Goal: Information Seeking & Learning: Learn about a topic

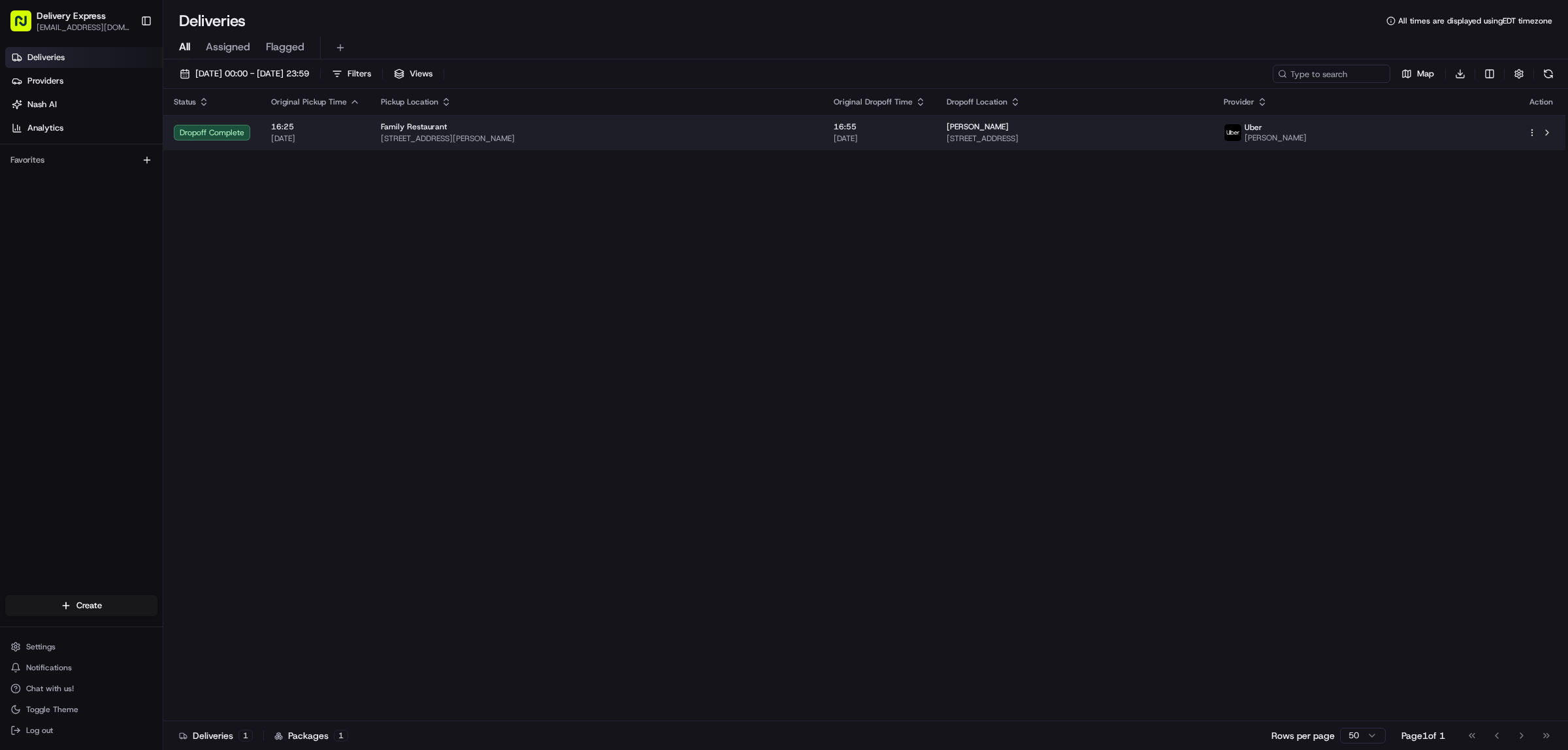
click at [1546, 142] on td at bounding box center [1542, 133] width 49 height 35
click at [1530, 132] on html "Delivery Express [EMAIL_ADDRESS][DOMAIN_NAME] Toggle Sidebar Deliveries Provide…" at bounding box center [784, 375] width 1568 height 750
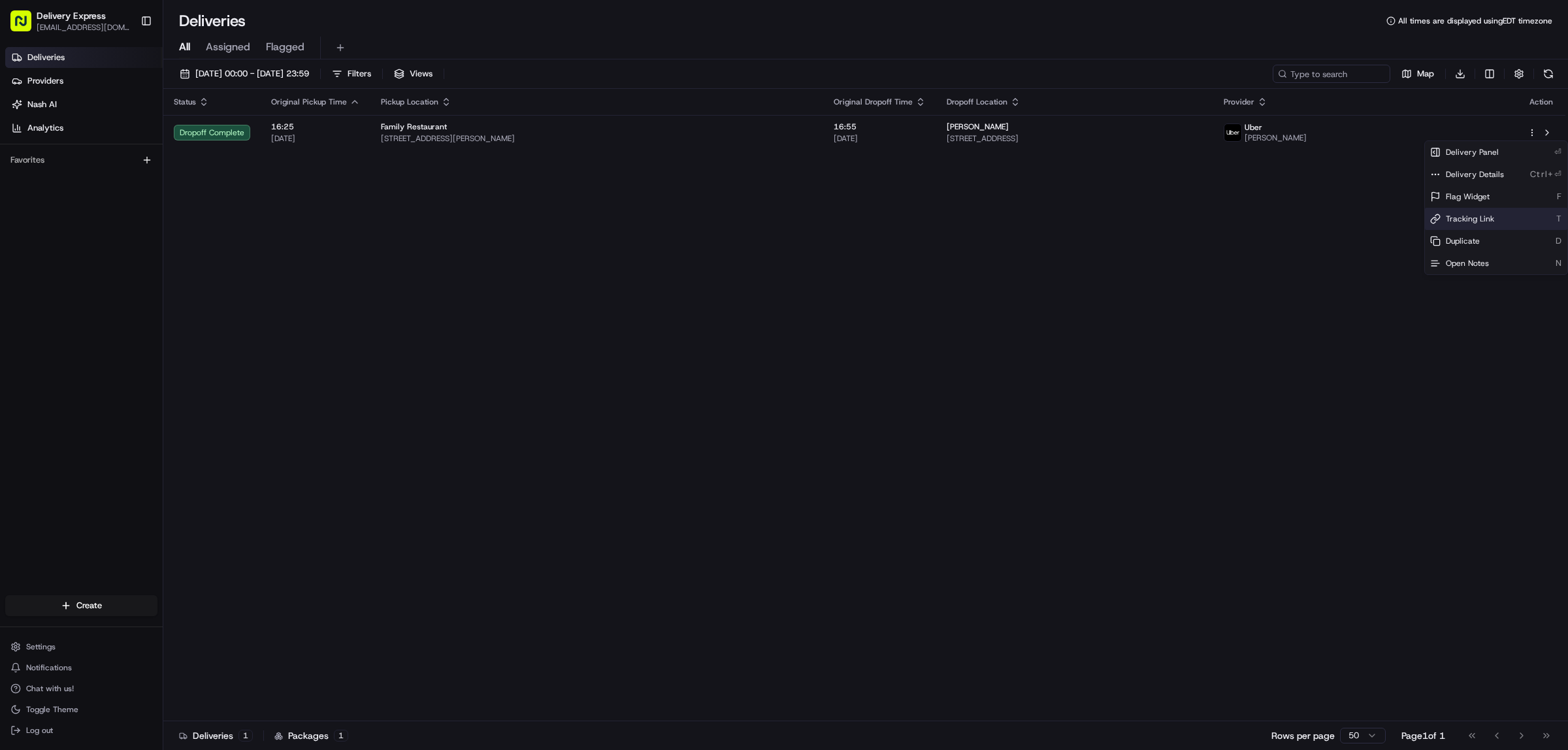
click at [1491, 217] on span "Tracking Link" at bounding box center [1470, 219] width 49 height 11
click at [632, 142] on html "Delivery Express [EMAIL_ADDRESS][DOMAIN_NAME] Toggle Sidebar Deliveries Provide…" at bounding box center [784, 375] width 1568 height 750
click at [632, 142] on span "[STREET_ADDRESS][PERSON_NAME]" at bounding box center [597, 139] width 432 height 11
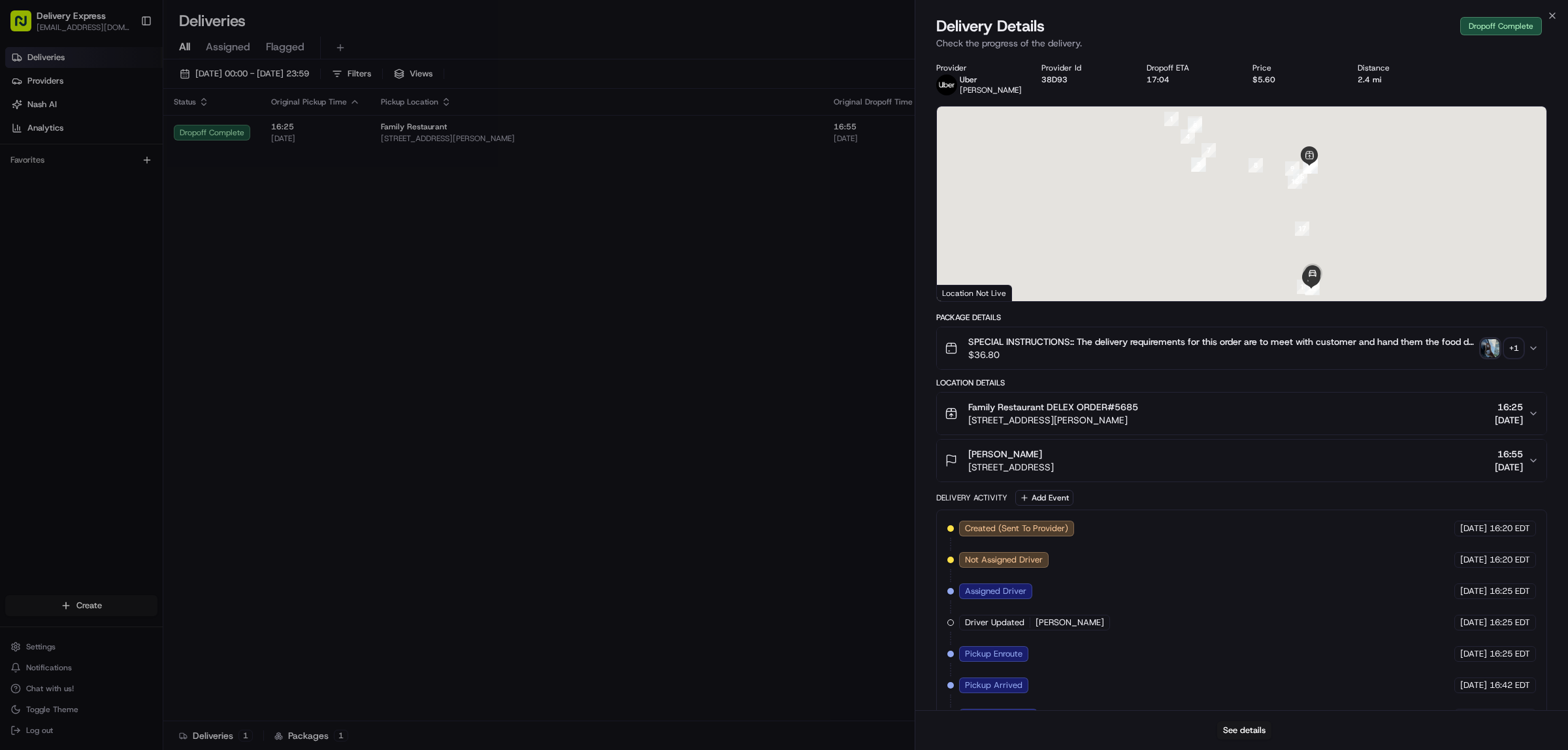
click at [1490, 352] on img "button" at bounding box center [1490, 348] width 18 height 18
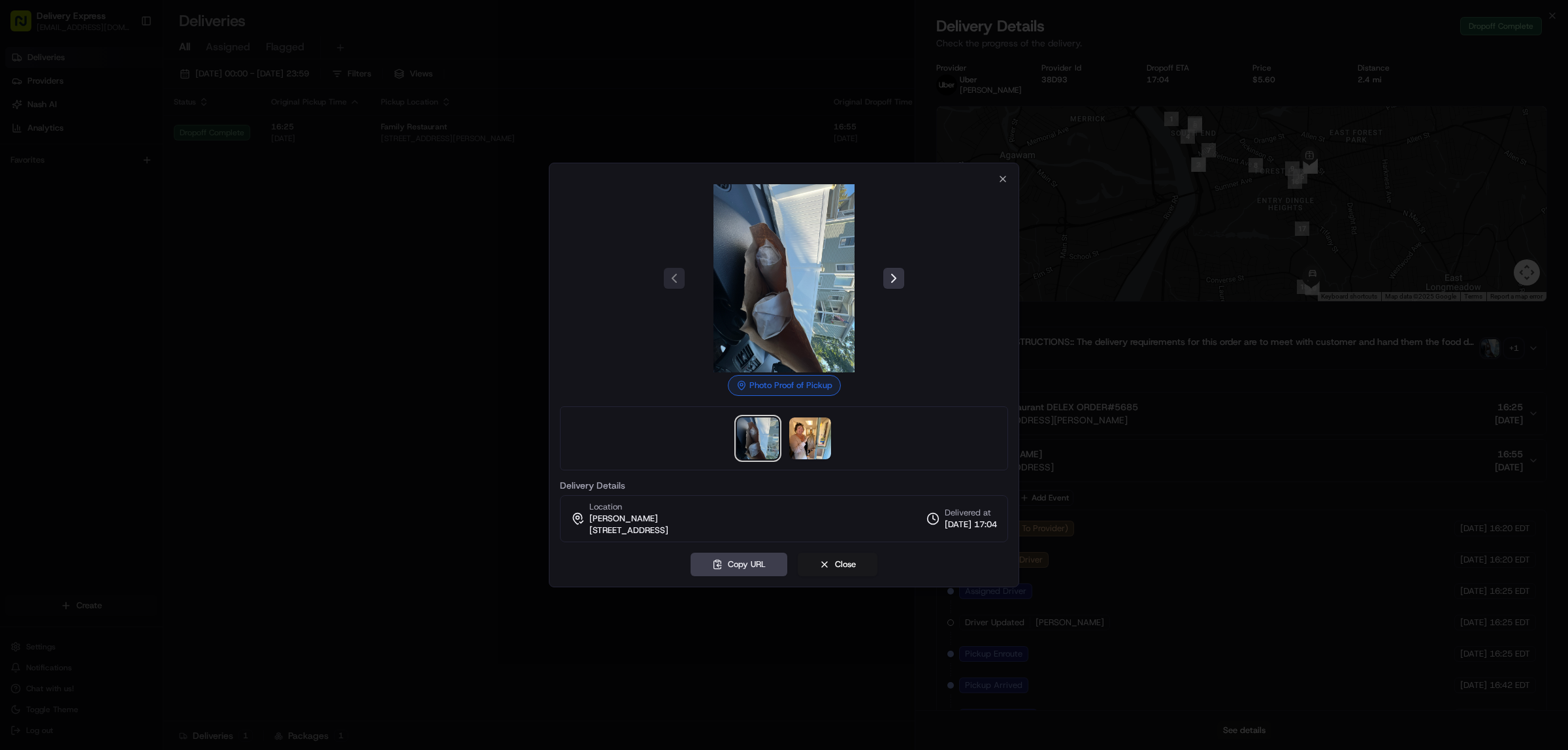
click at [899, 275] on button at bounding box center [894, 278] width 21 height 21
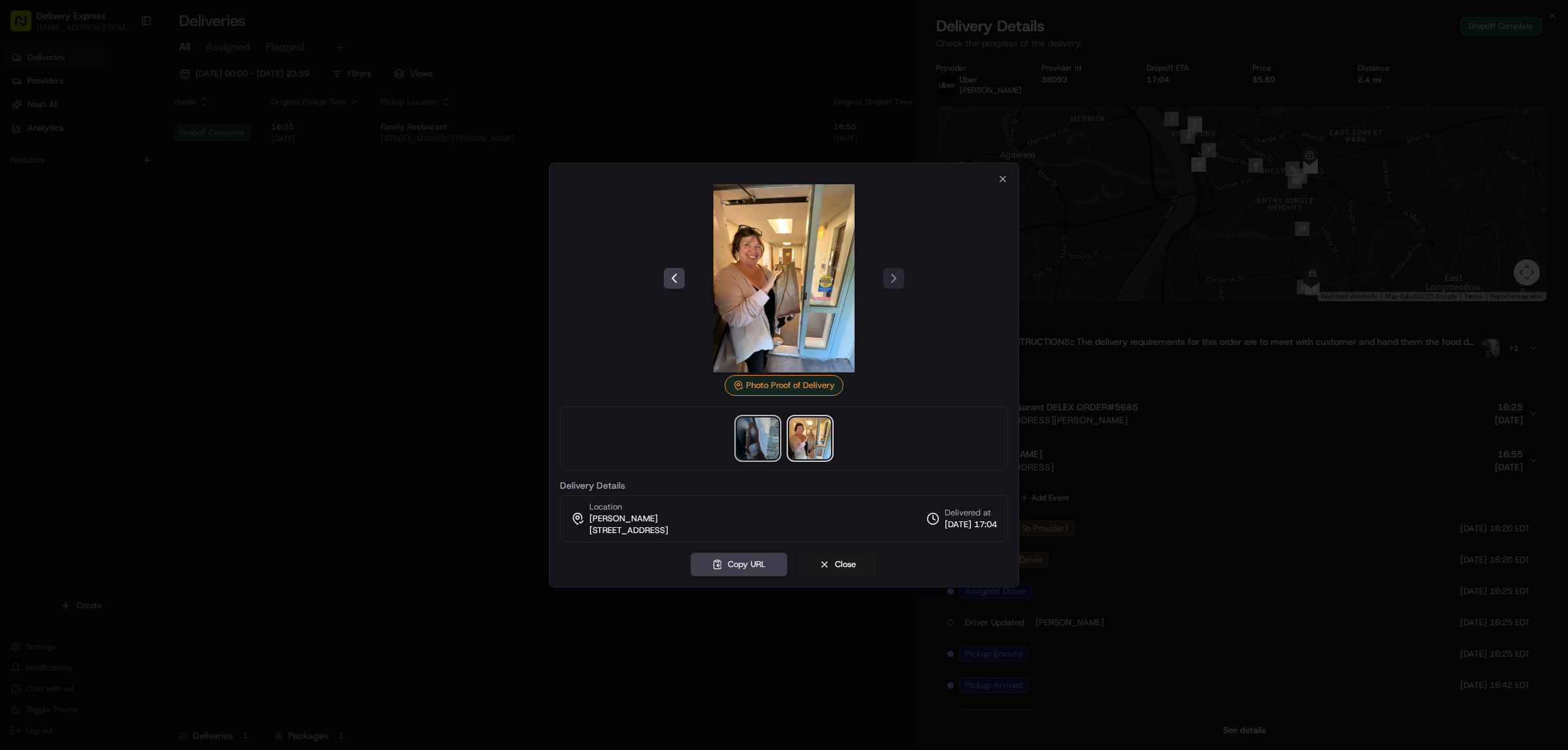
click at [750, 442] on img at bounding box center [758, 438] width 42 height 42
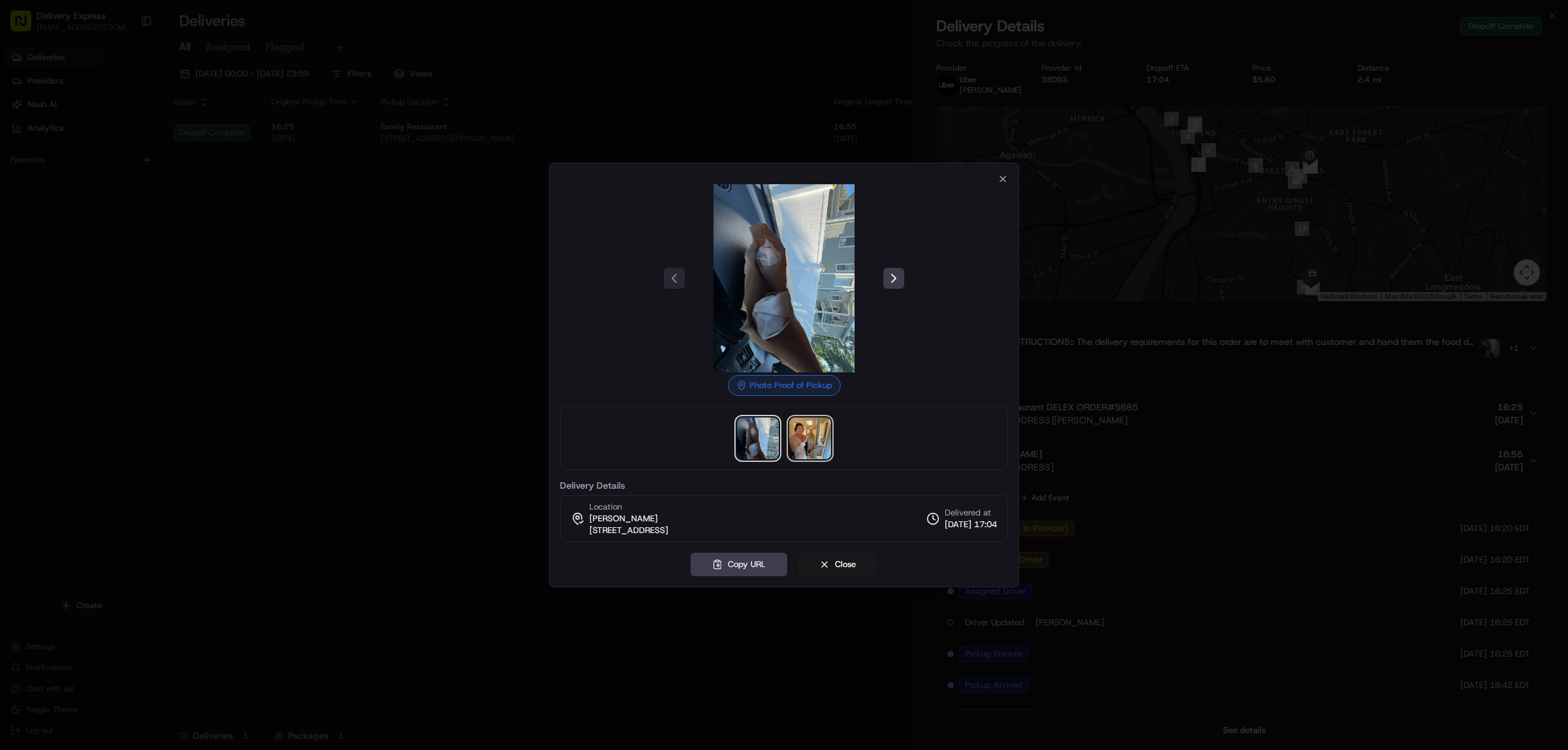
click at [804, 439] on img at bounding box center [810, 438] width 42 height 42
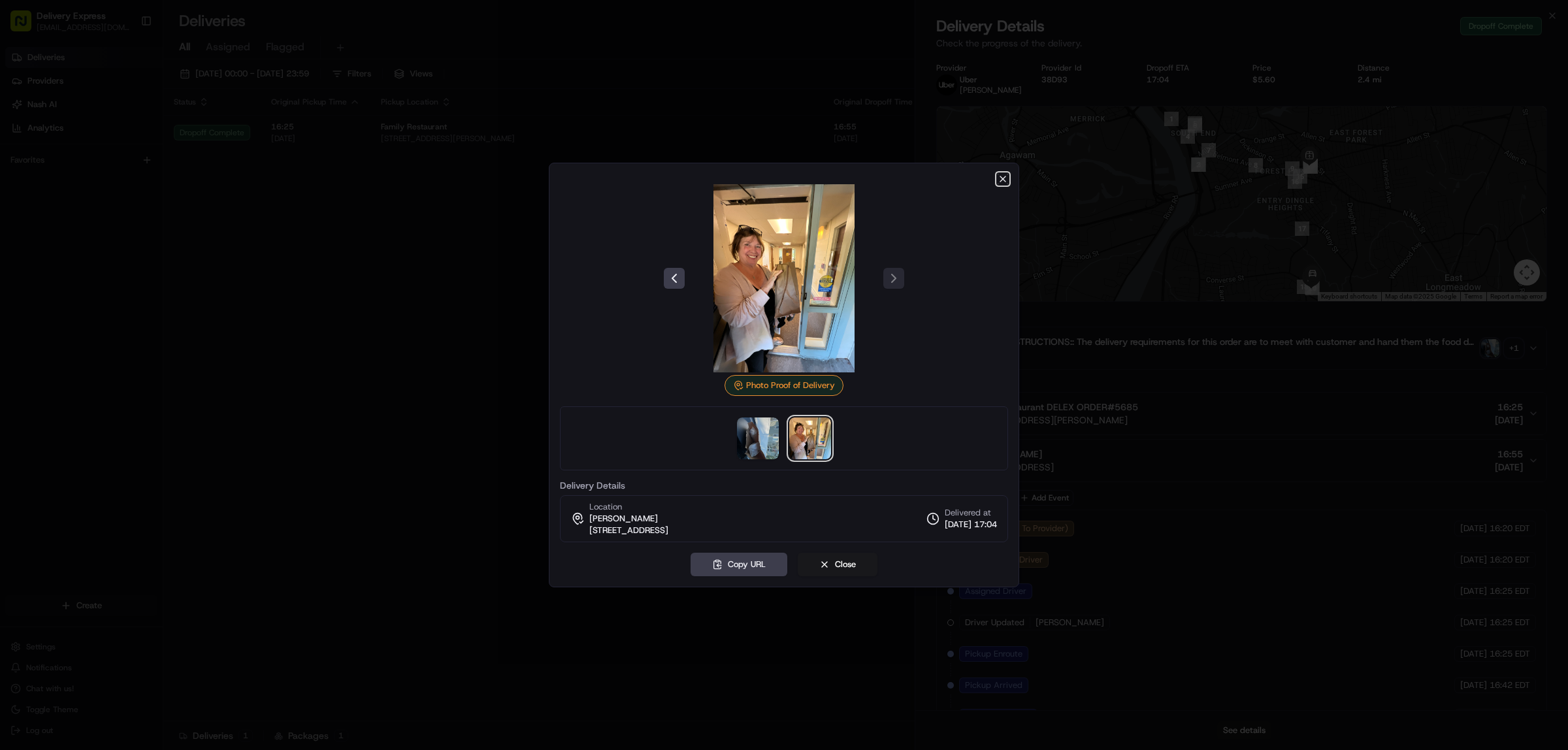
click at [1004, 178] on icon "button" at bounding box center [1003, 179] width 5 height 5
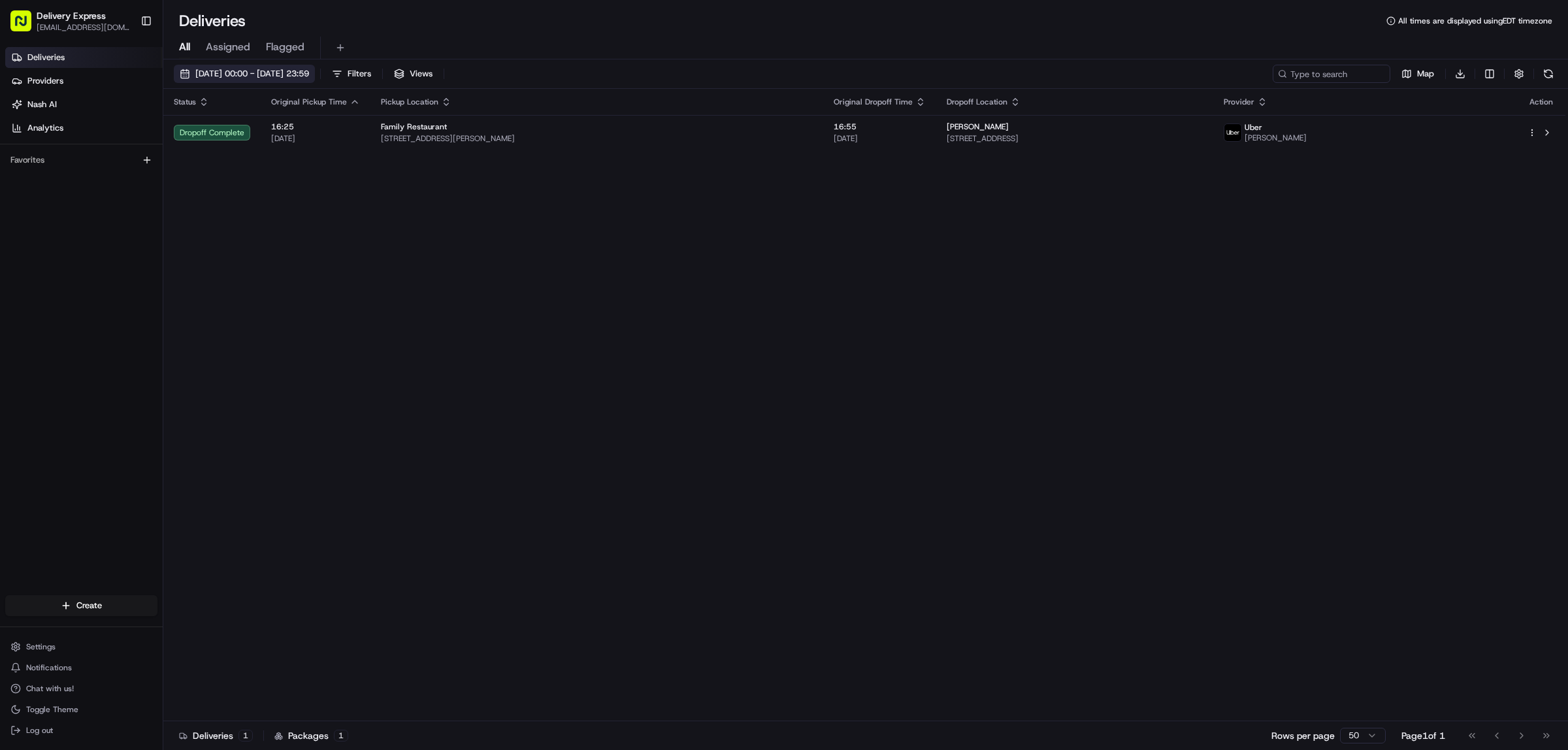
click at [184, 67] on button "[DATE] 00:00 - [DATE] 23:59" at bounding box center [244, 73] width 141 height 18
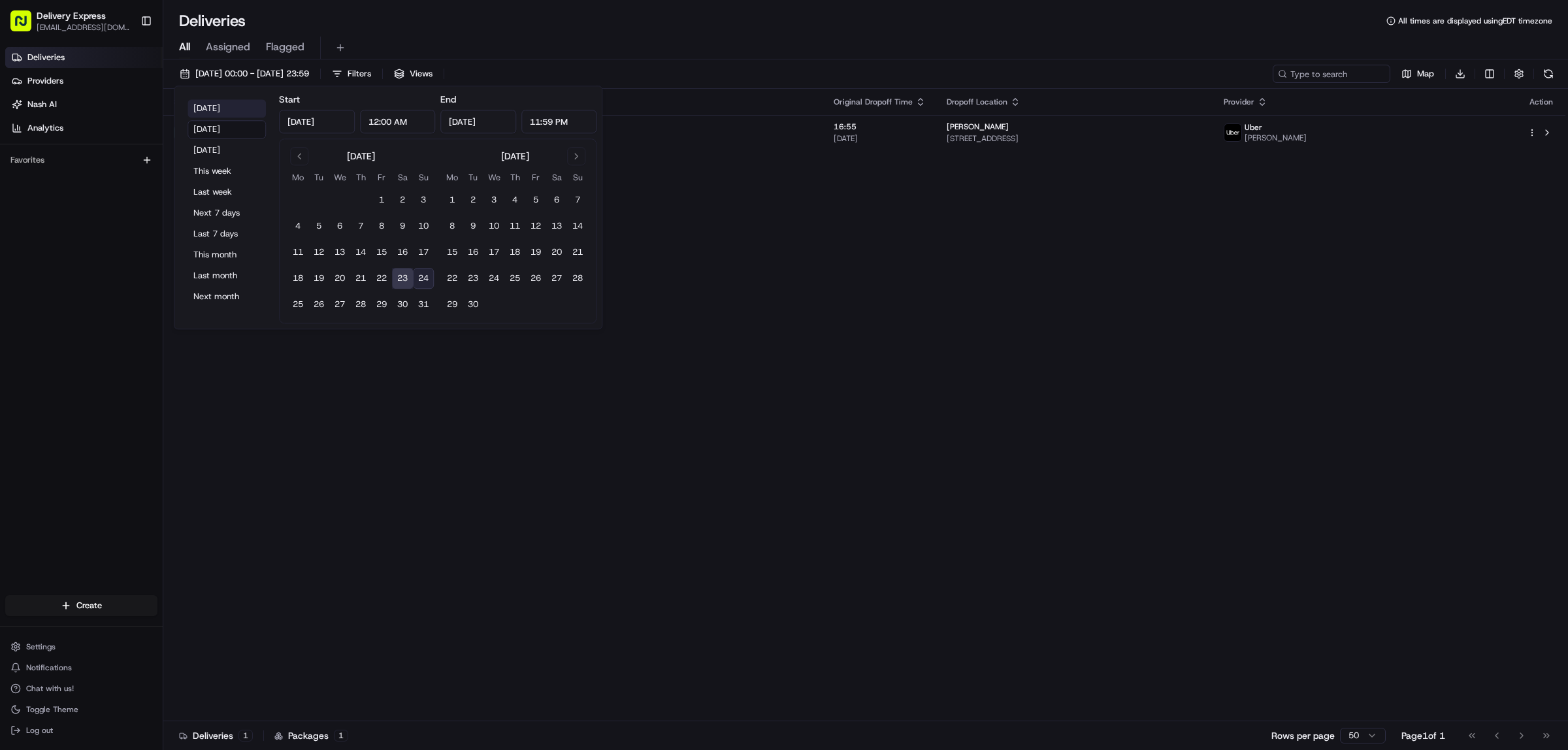
click at [210, 99] on button "[DATE]" at bounding box center [227, 108] width 78 height 18
type input "[DATE]"
click at [707, 446] on div "Status Original Pickup Time Pickup Location Original Dropoff Time Dropoff Locat…" at bounding box center [864, 405] width 1402 height 632
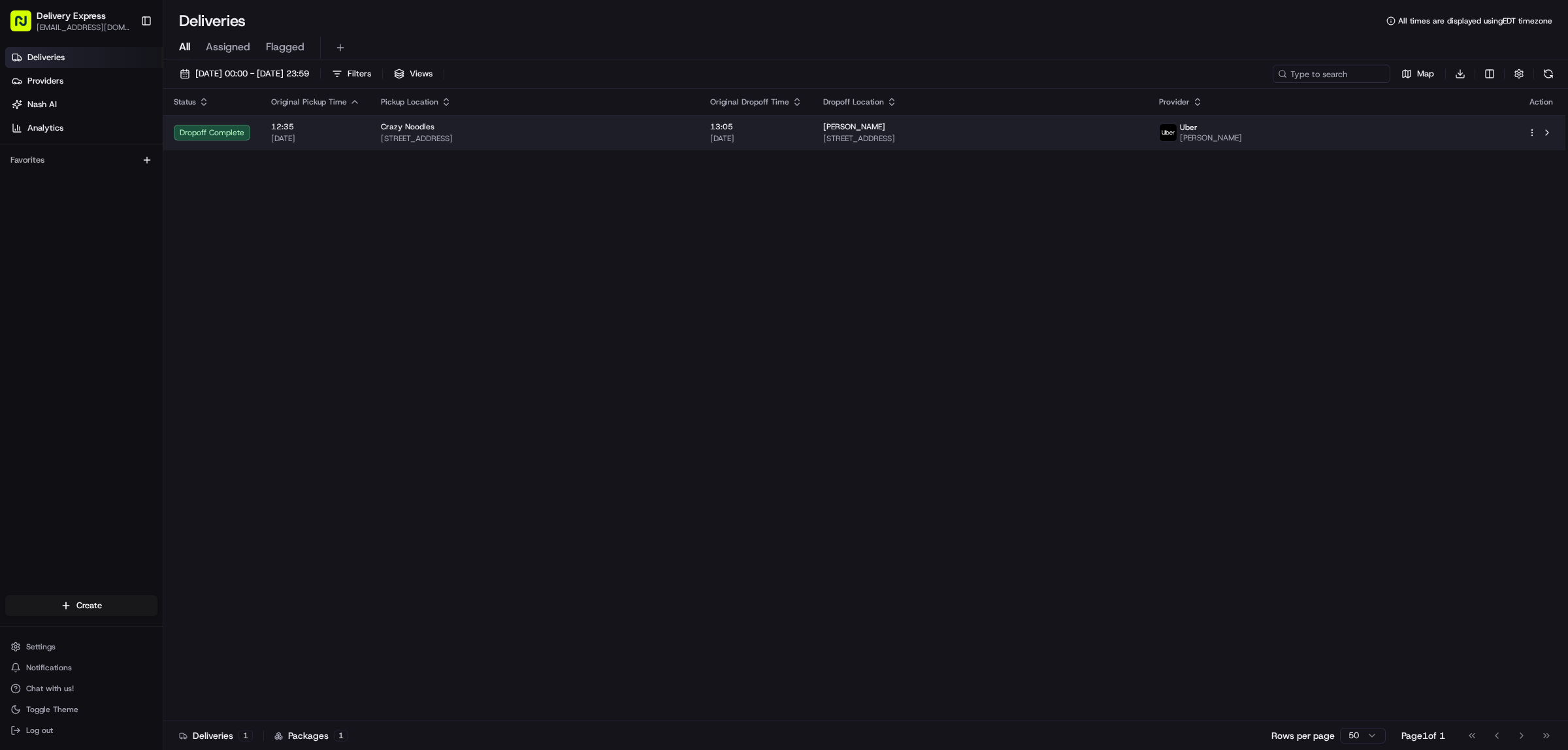
click at [664, 137] on span "[STREET_ADDRESS]" at bounding box center [535, 139] width 309 height 11
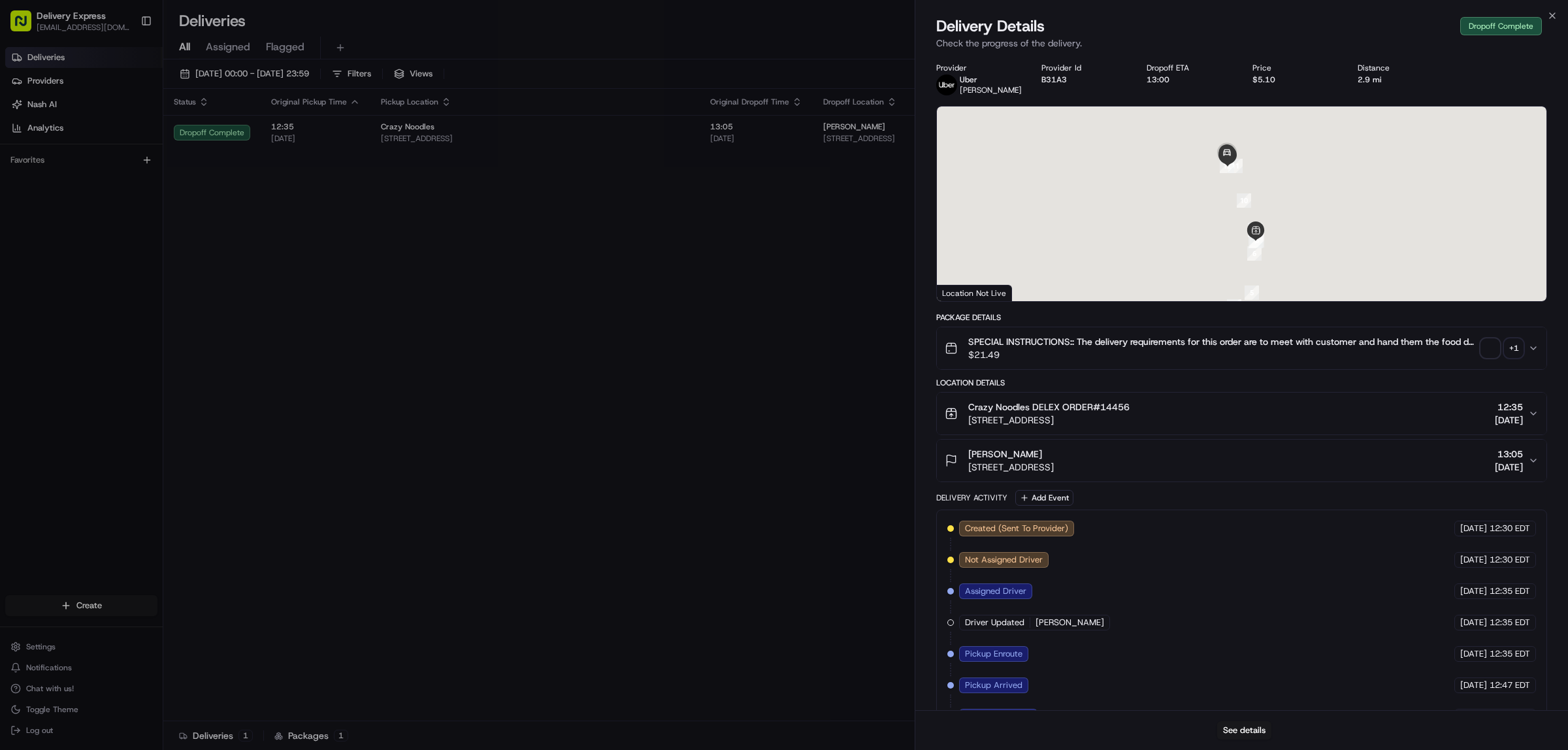
click at [1493, 348] on span "button" at bounding box center [1490, 348] width 18 height 18
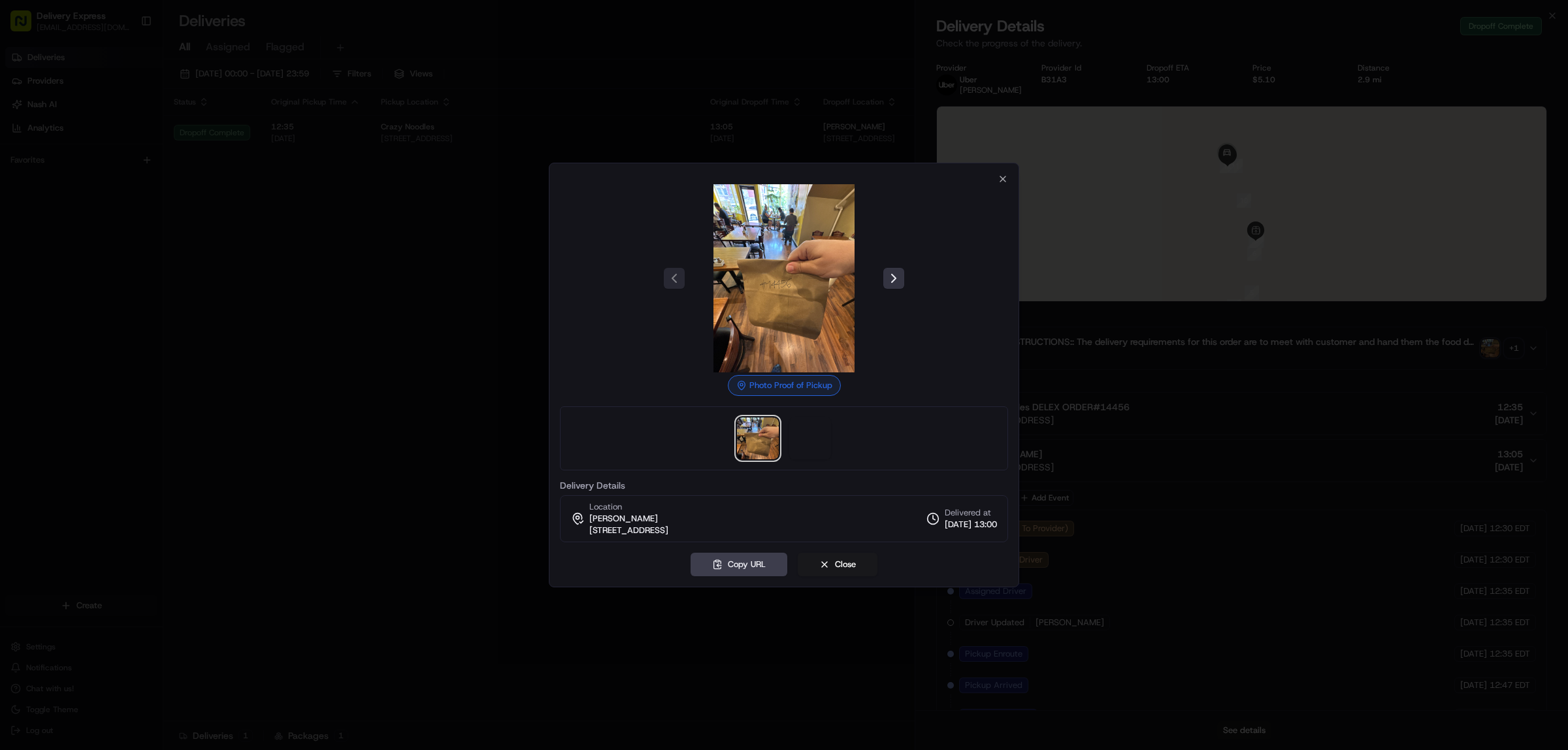
click at [885, 278] on button at bounding box center [894, 278] width 21 height 21
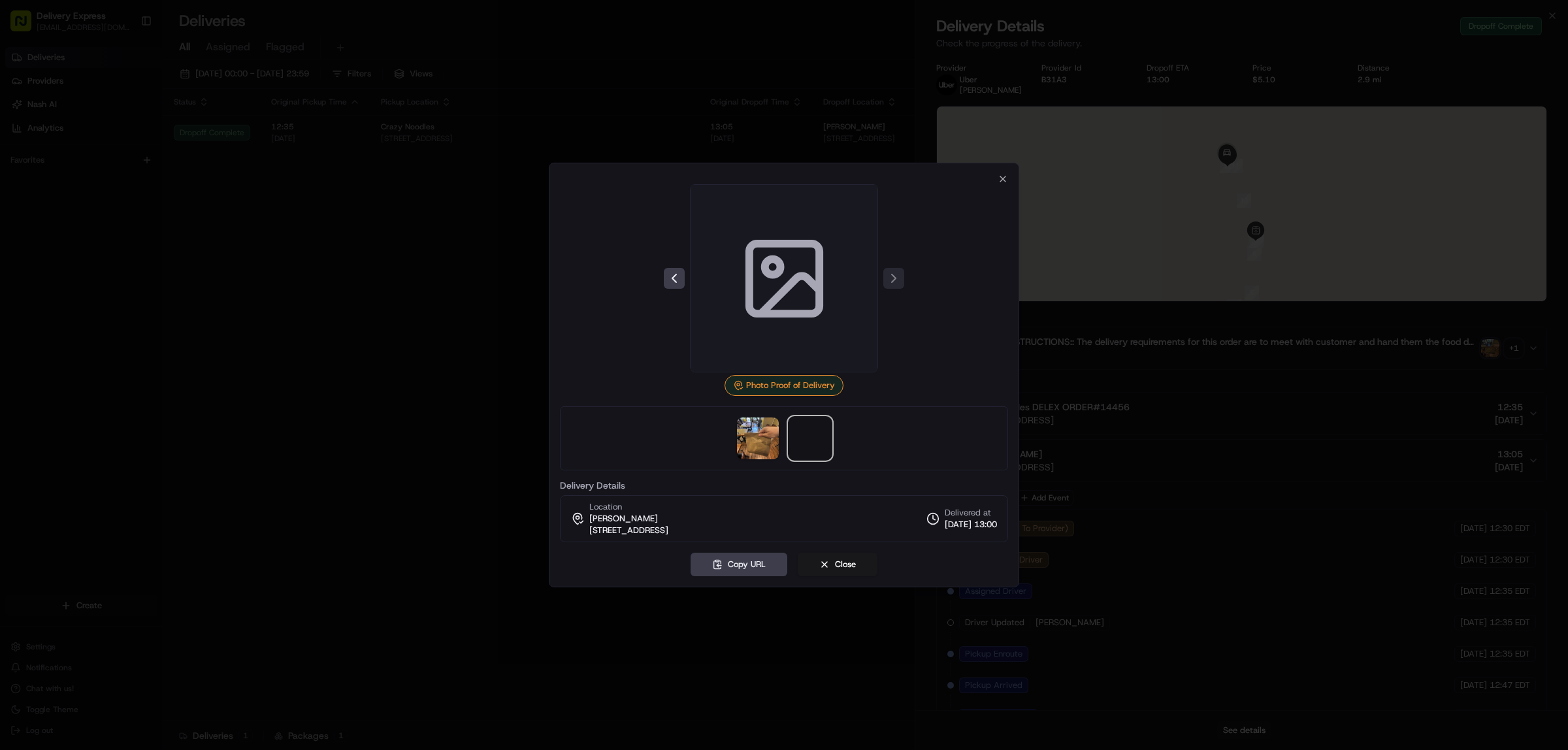
click at [808, 449] on span at bounding box center [810, 438] width 42 height 42
click at [1000, 181] on icon "button" at bounding box center [1003, 179] width 11 height 11
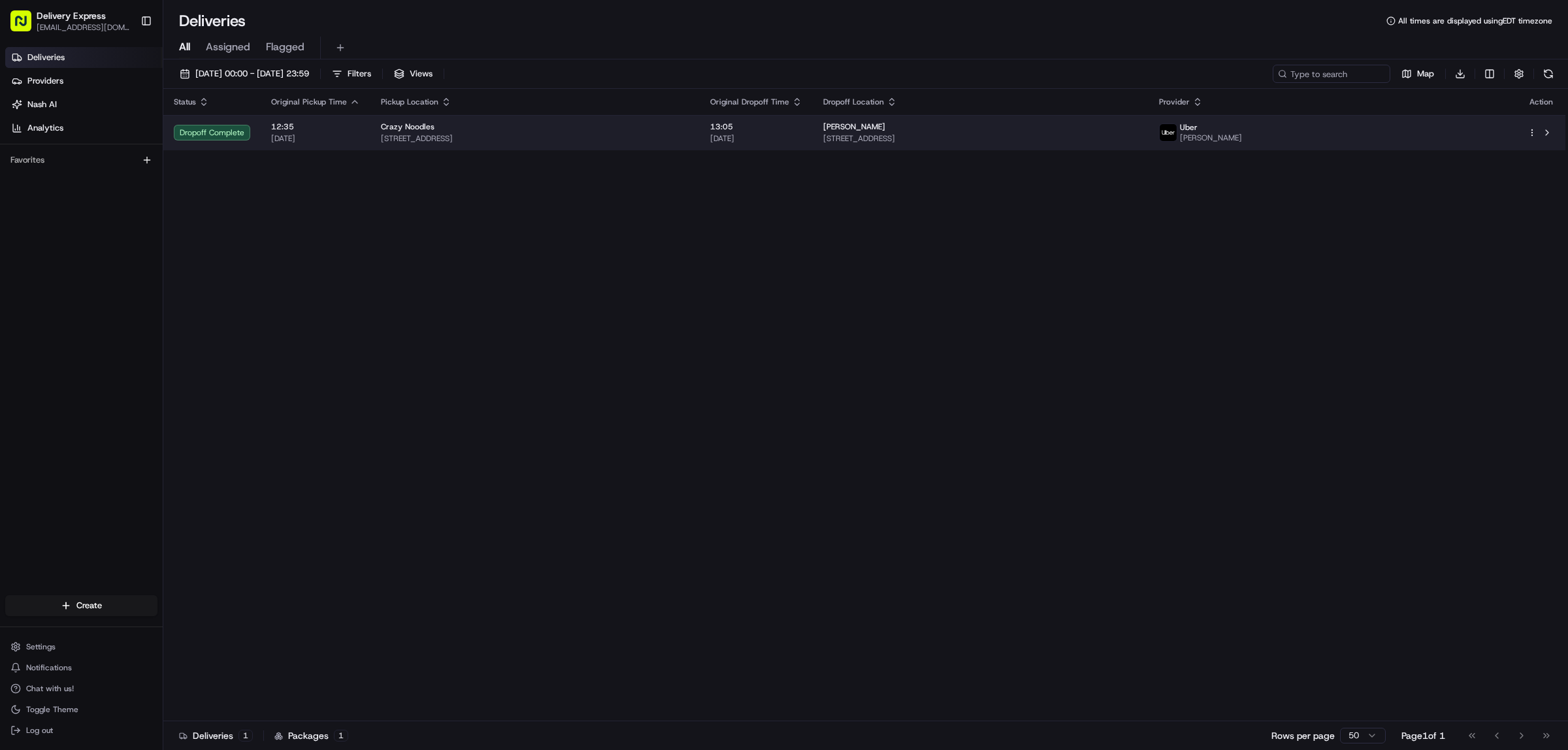
click at [1528, 128] on html "Delivery Express [EMAIL_ADDRESS][DOMAIN_NAME] Toggle Sidebar Deliveries Provide…" at bounding box center [784, 375] width 1568 height 750
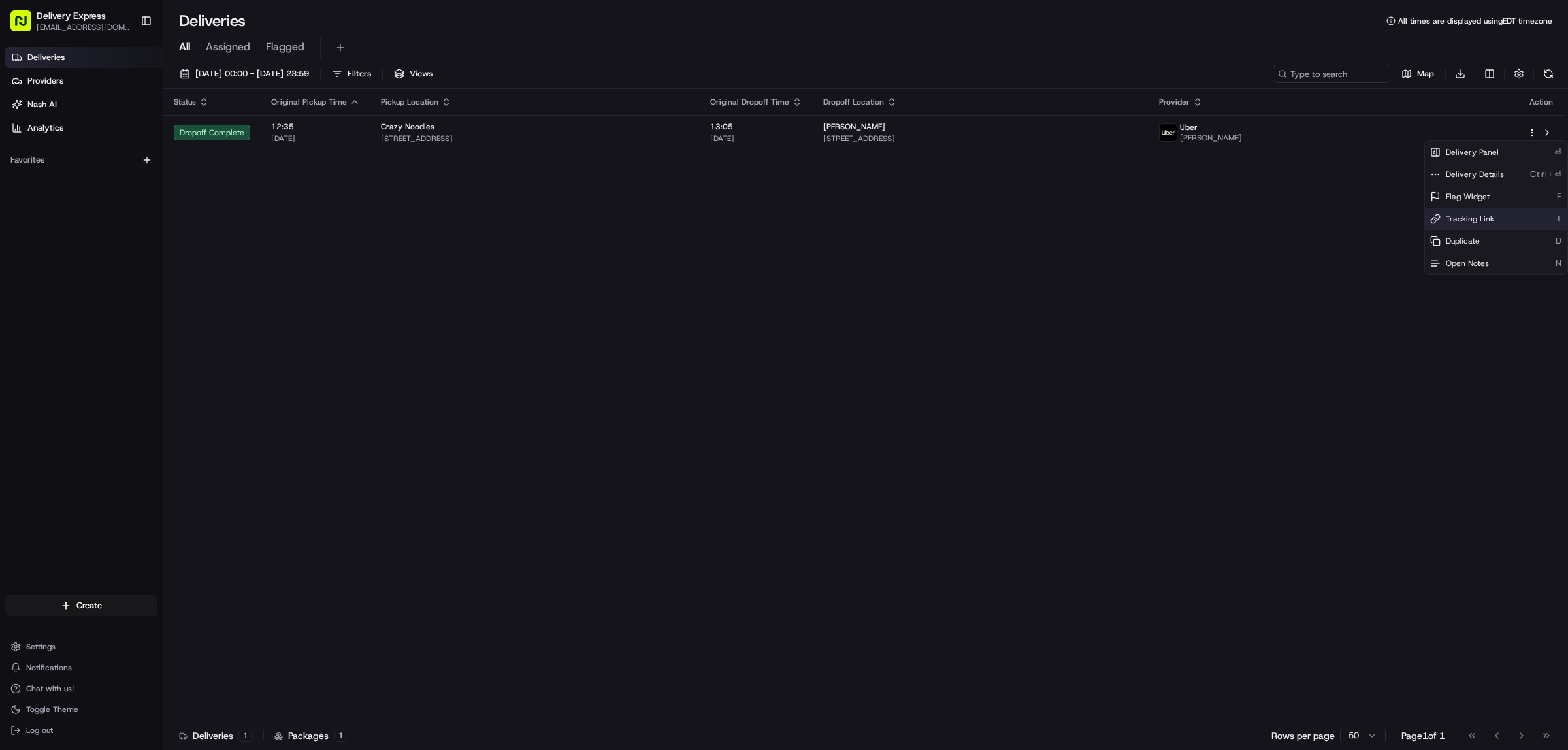
click at [1499, 218] on div "Tracking Link T" at bounding box center [1496, 218] width 142 height 22
click at [903, 220] on html "Delivery Express [EMAIL_ADDRESS][DOMAIN_NAME] Toggle Sidebar Deliveries Provide…" at bounding box center [784, 375] width 1568 height 750
click at [44, 99] on span "Nash AI" at bounding box center [42, 104] width 30 height 11
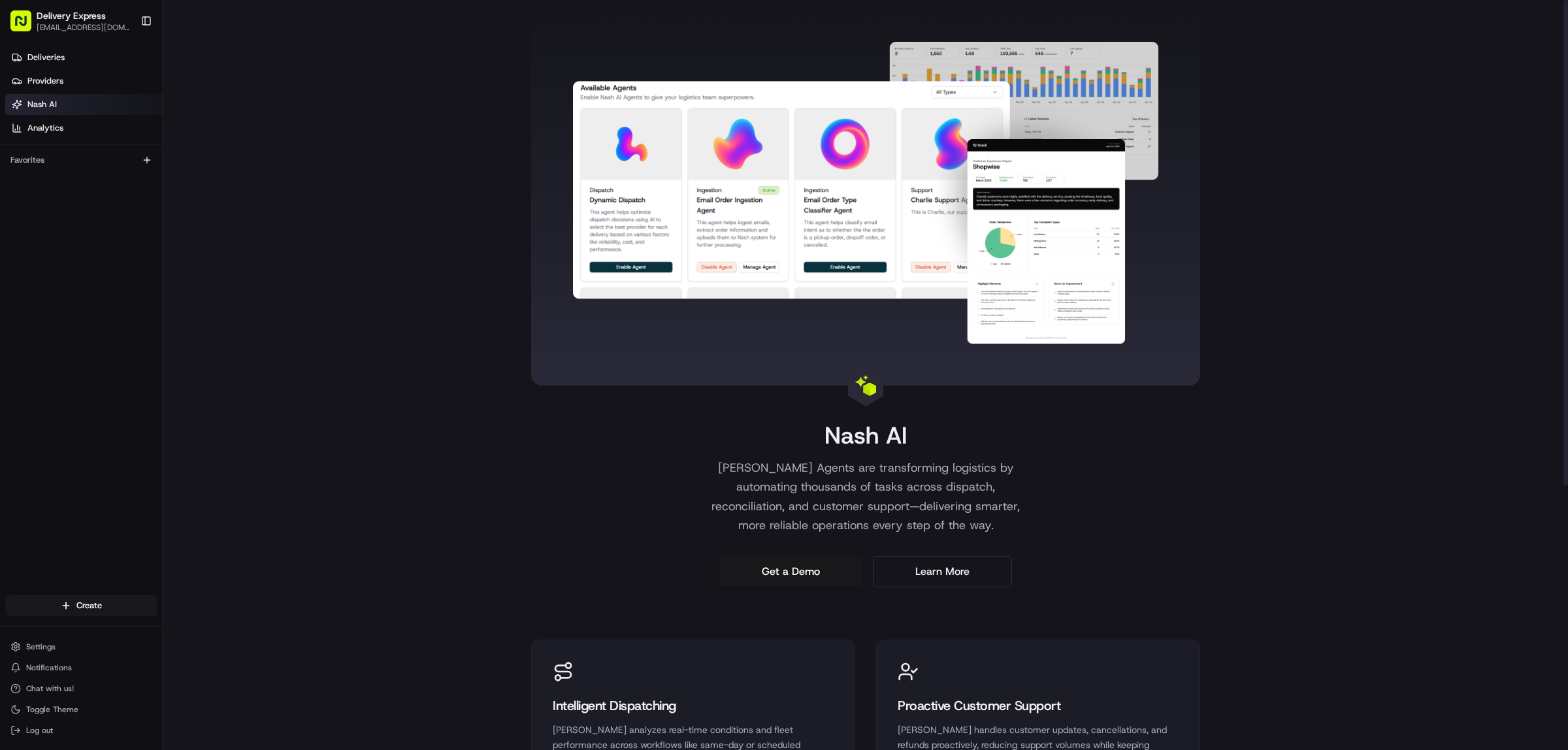
click at [611, 206] on img at bounding box center [866, 193] width 586 height 302
click at [795, 563] on link "Get a Demo" at bounding box center [791, 571] width 143 height 32
